Goal: Navigation & Orientation: Go to known website

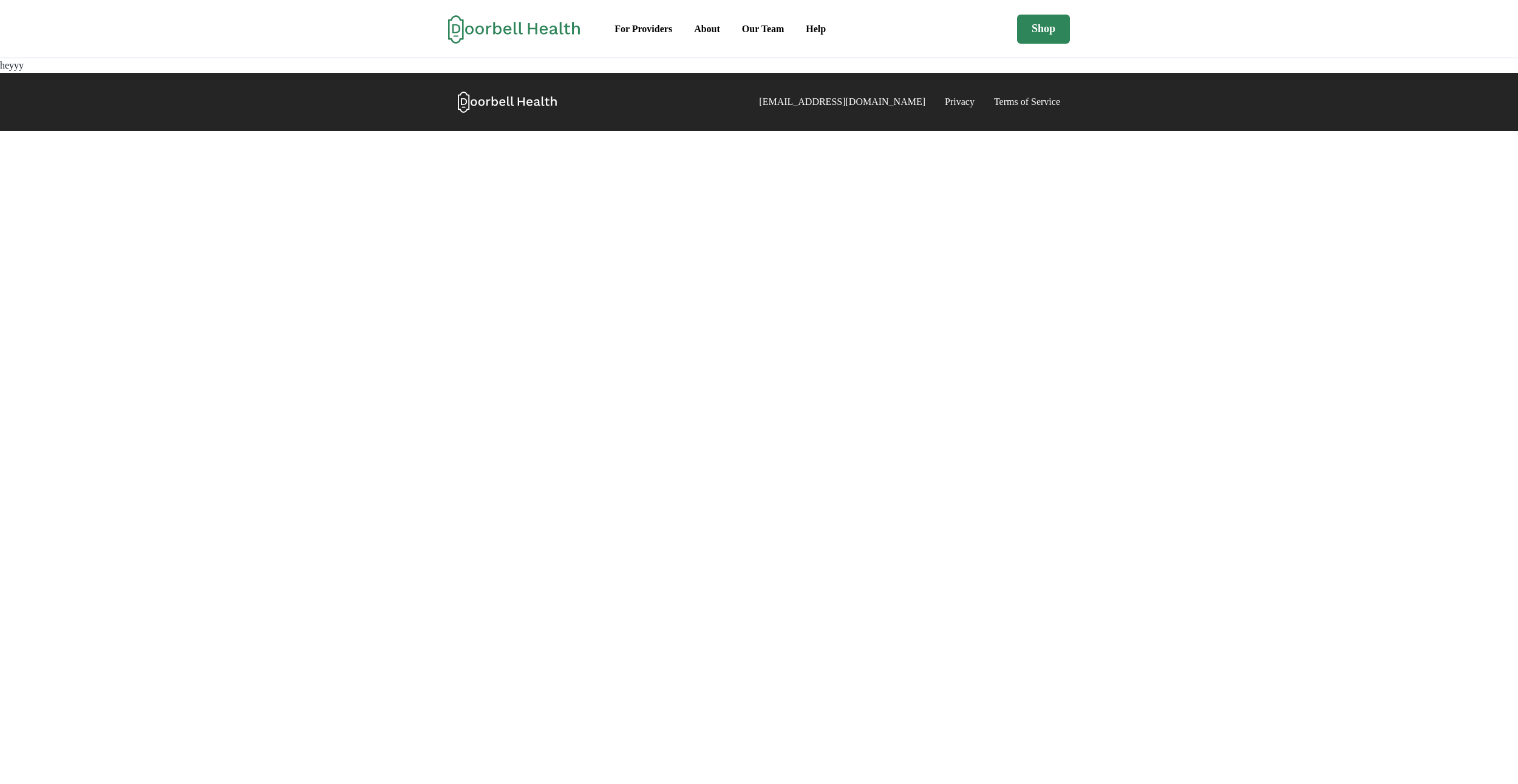
click at [540, 142] on main "For Providers About Our Team Help Shop support@doorbellhealth.com Privacy Terms…" at bounding box center [759, 392] width 1518 height 784
